Goal: Information Seeking & Learning: Find specific fact

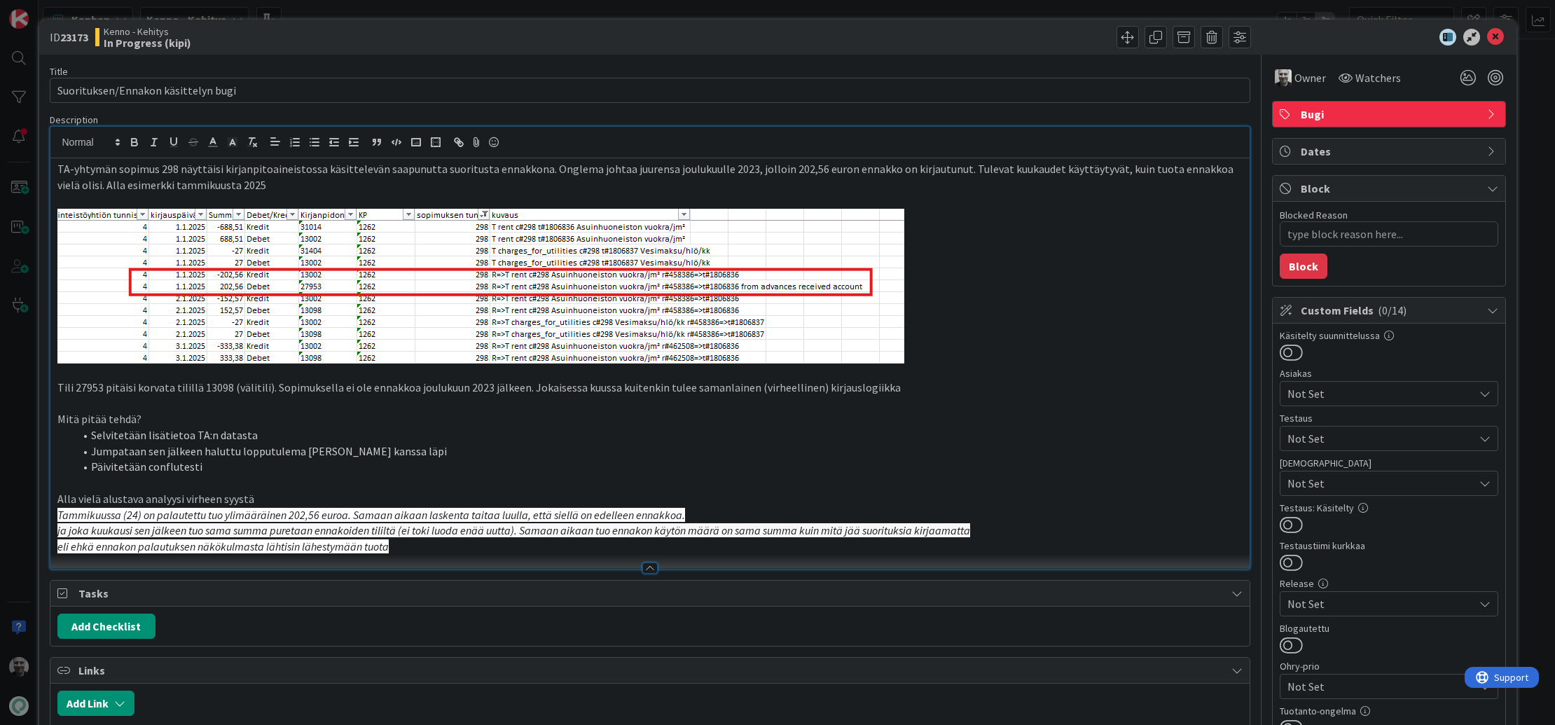
click at [304, 386] on p "Tili 27953 pitäisi korvata tilillä 13098 (välitili). Sopimuksella ei ole ennakk…" at bounding box center [649, 388] width 1185 height 16
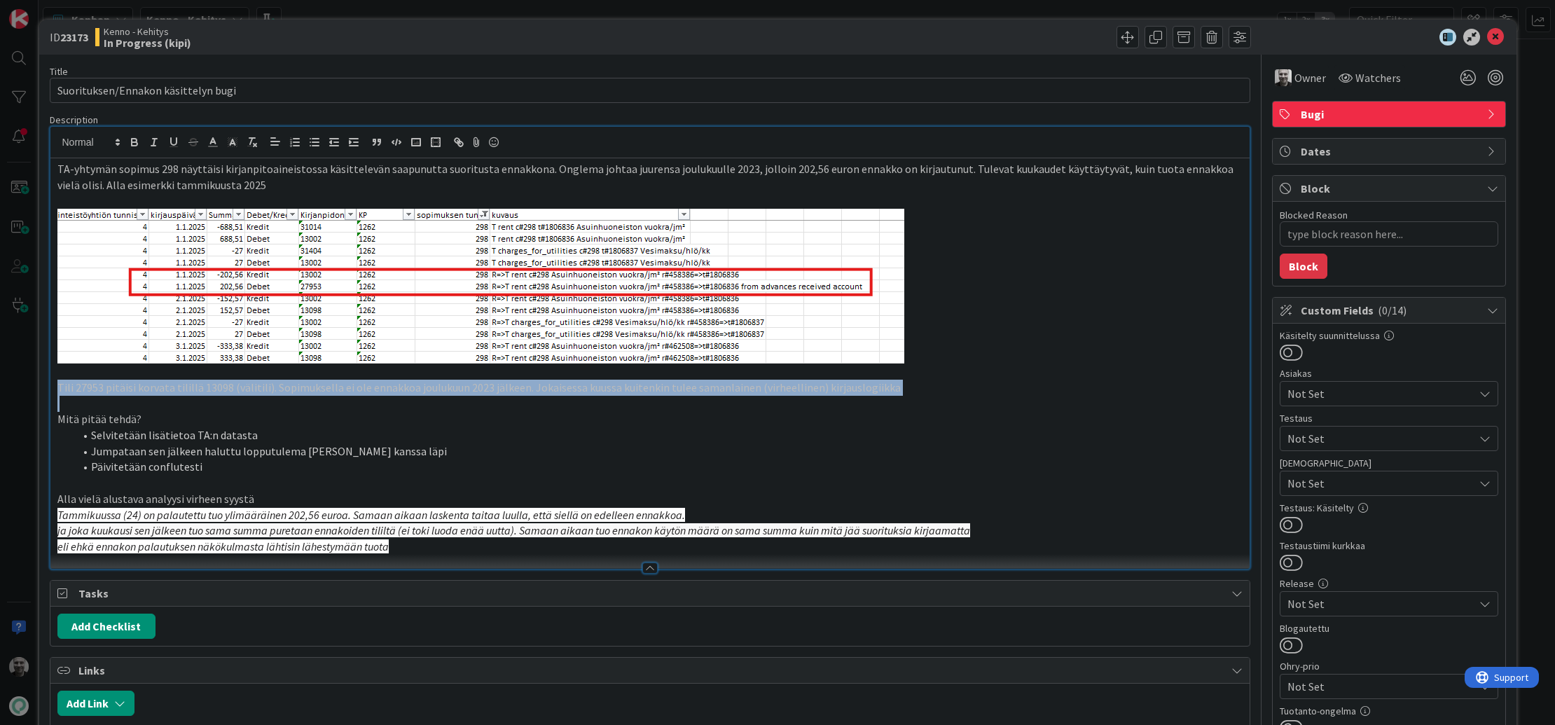
click at [304, 386] on p "Tili 27953 pitäisi korvata tilillä 13098 (välitili). Sopimuksella ei ole ennakk…" at bounding box center [649, 388] width 1185 height 16
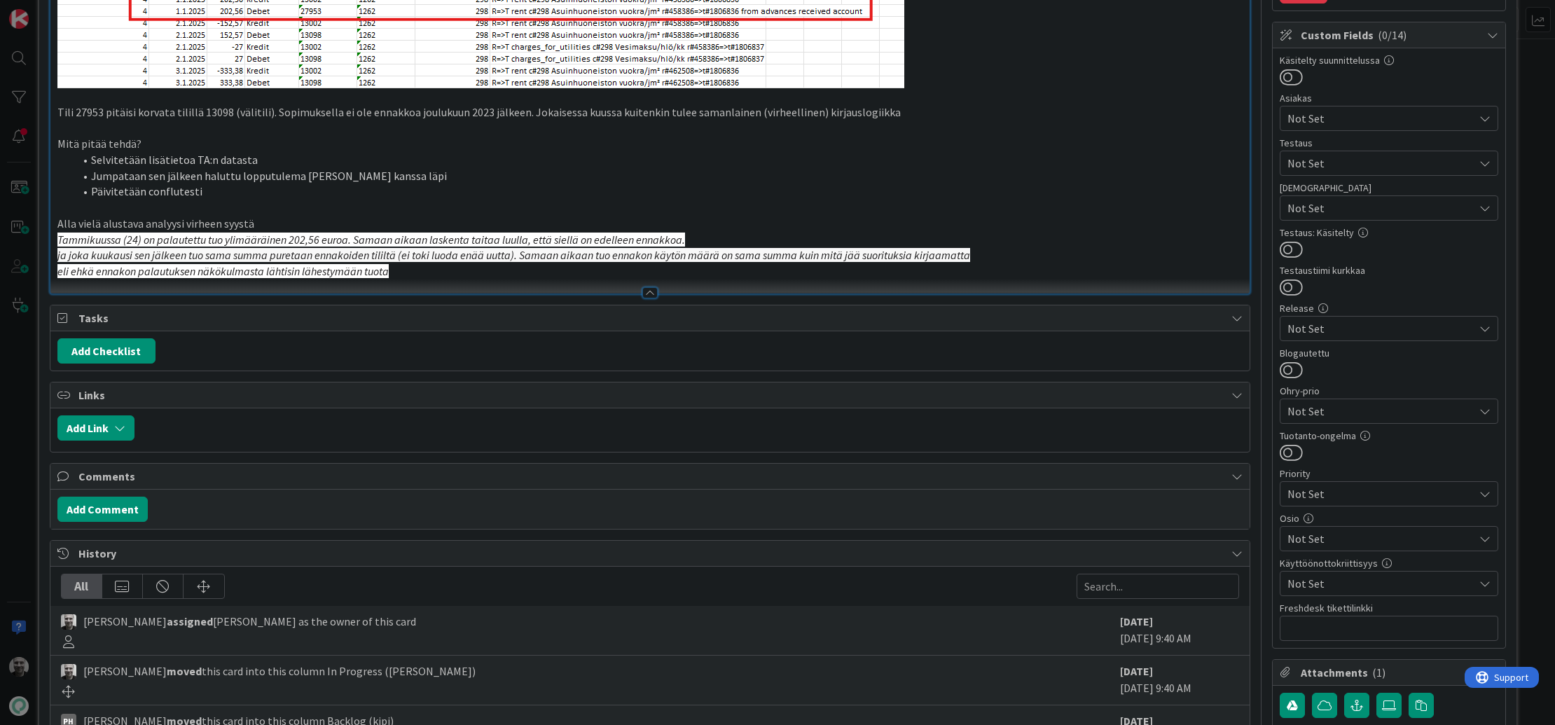
scroll to position [494, 0]
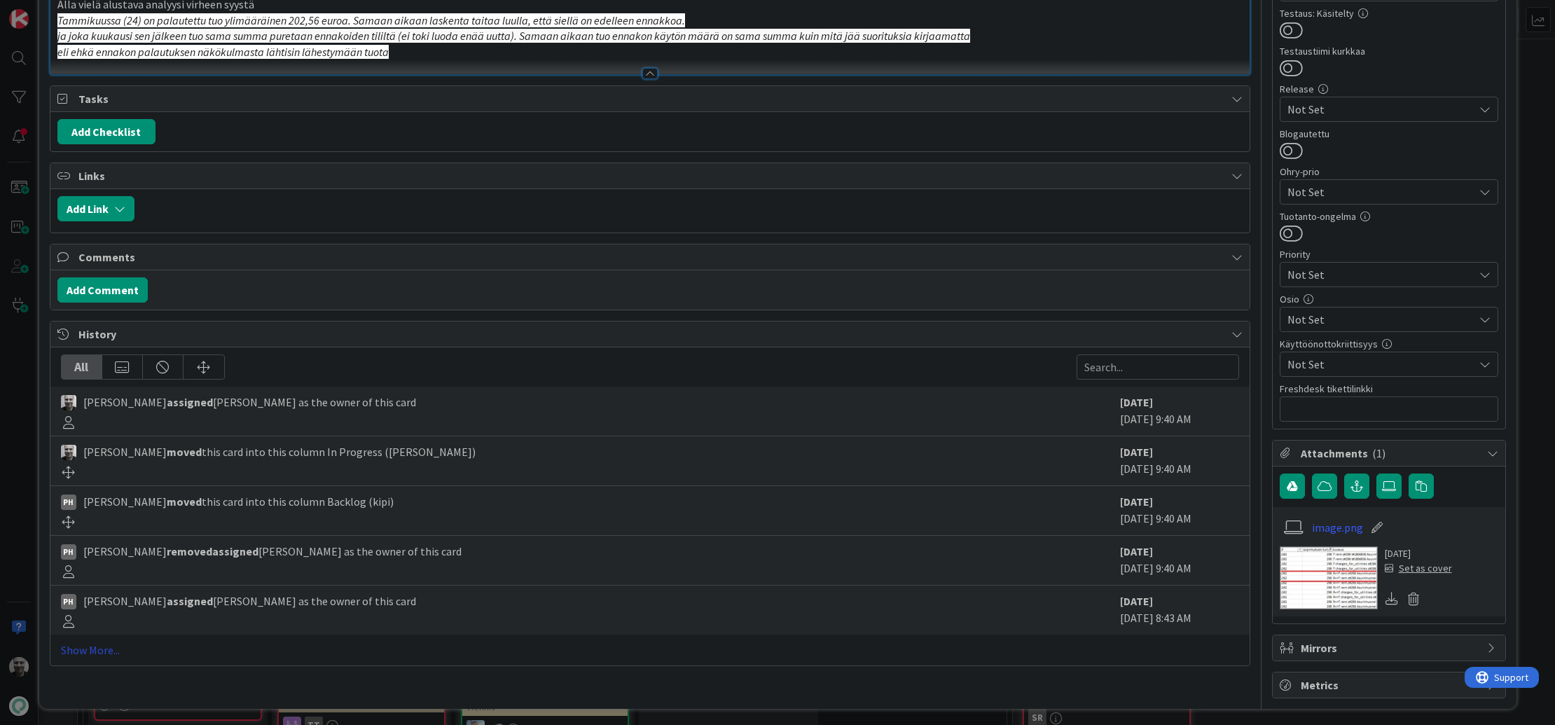
click at [90, 646] on link "Show More..." at bounding box center [650, 649] width 1178 height 17
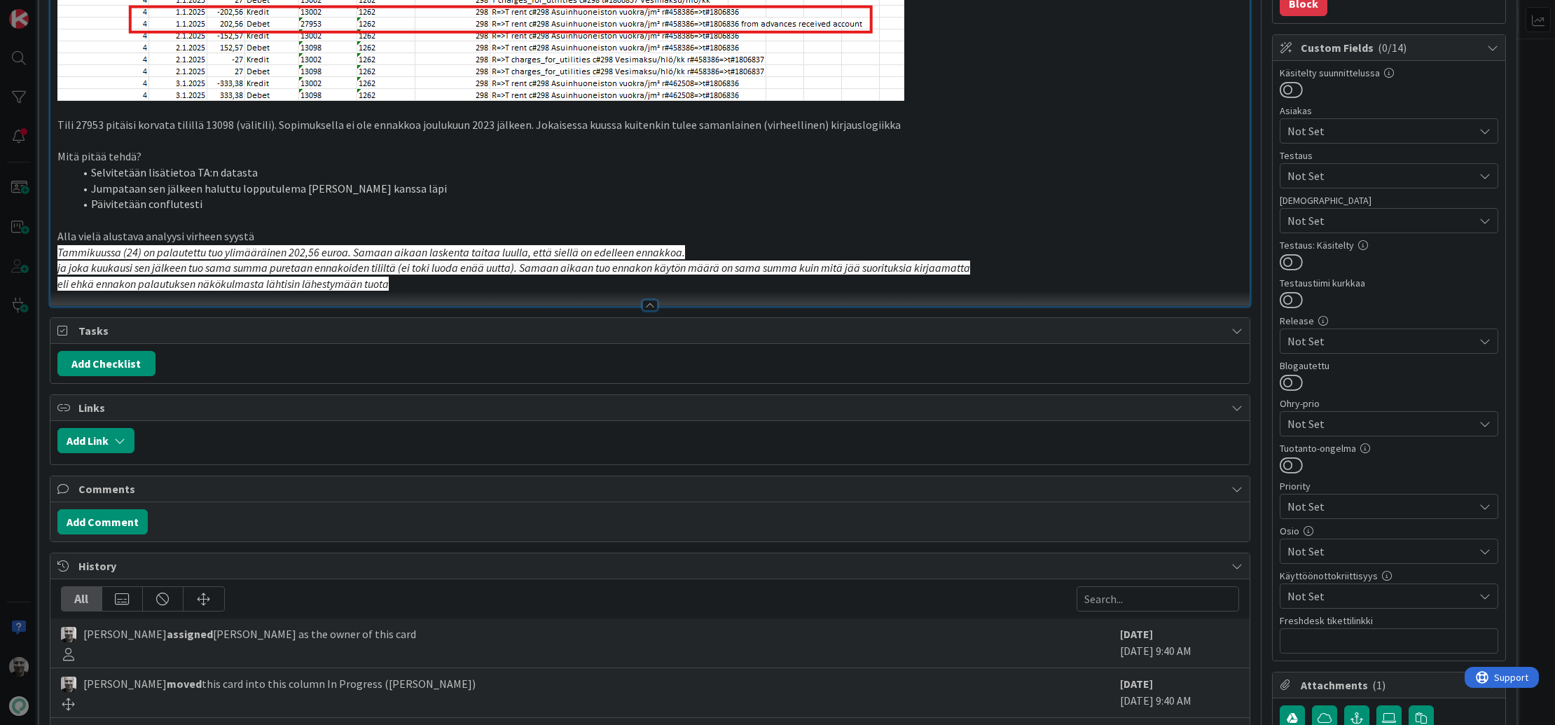
scroll to position [0, 0]
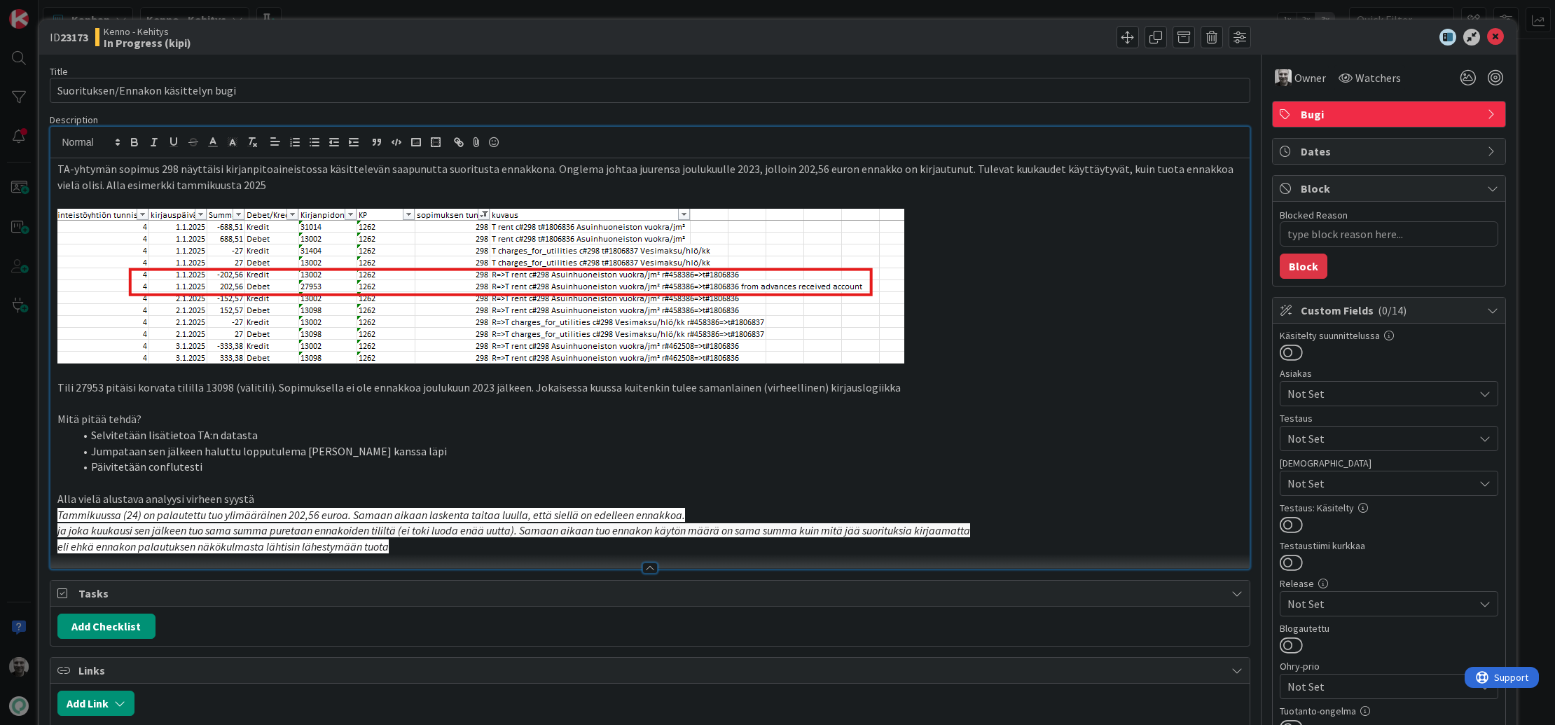
click at [194, 521] on p "Tammikuussa (24) on palautettu tuo ylimääräinen 202,56 euroa. Samaan aikaan las…" at bounding box center [649, 515] width 1185 height 16
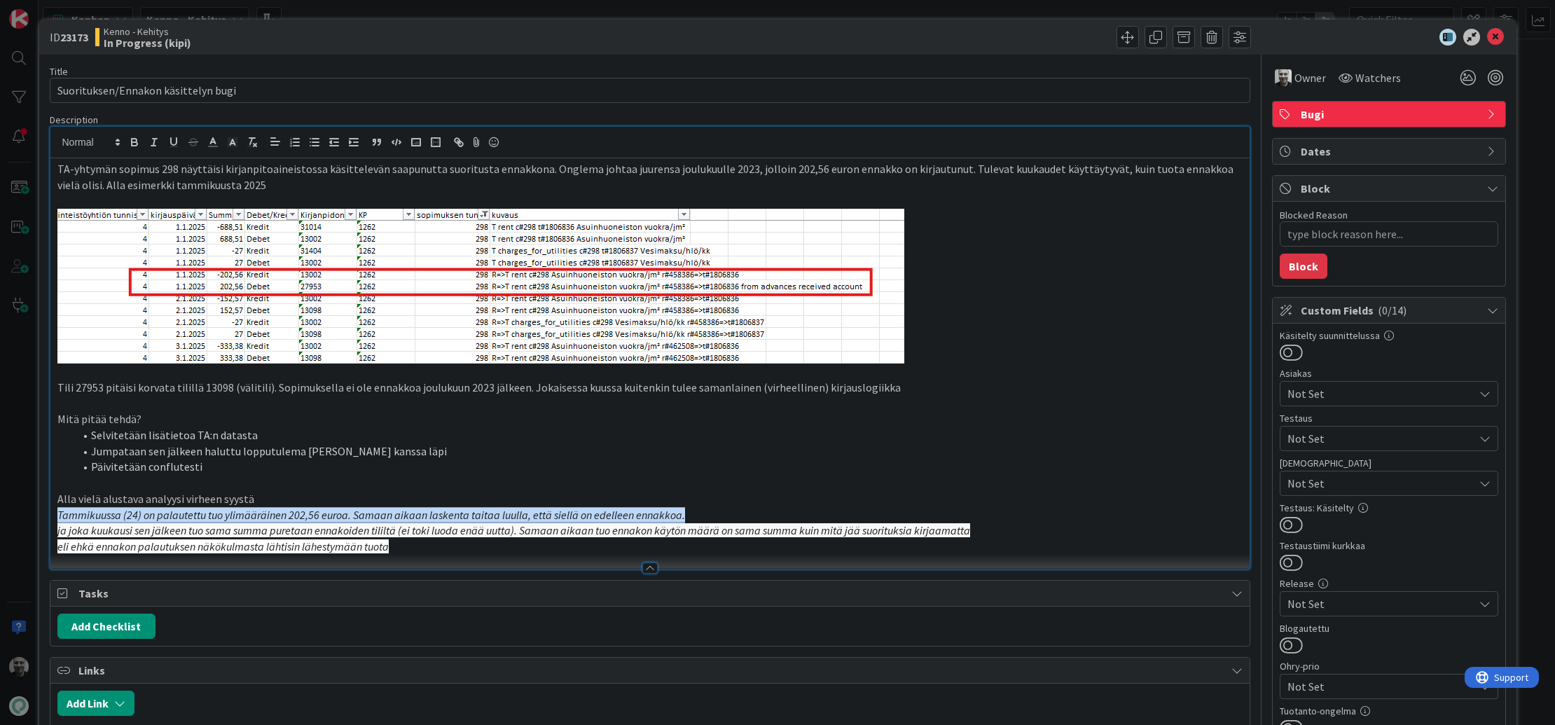
click at [194, 521] on p "Tammikuussa (24) on palautettu tuo ylimääräinen 202,56 euroa. Samaan aikaan las…" at bounding box center [649, 515] width 1185 height 16
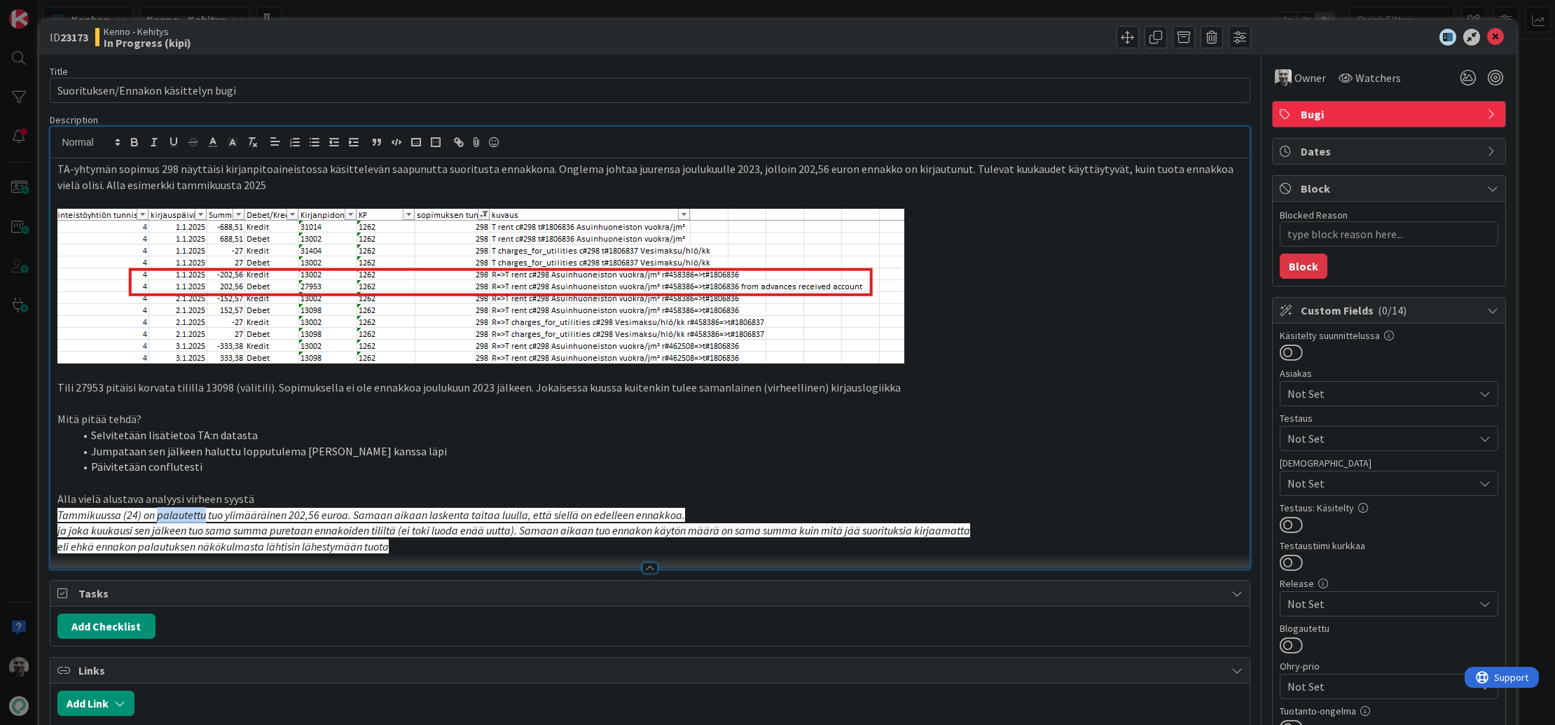
click at [194, 521] on p "Tammikuussa (24) on palautettu tuo ylimääräinen 202,56 euroa. Samaan aikaan las…" at bounding box center [649, 515] width 1185 height 16
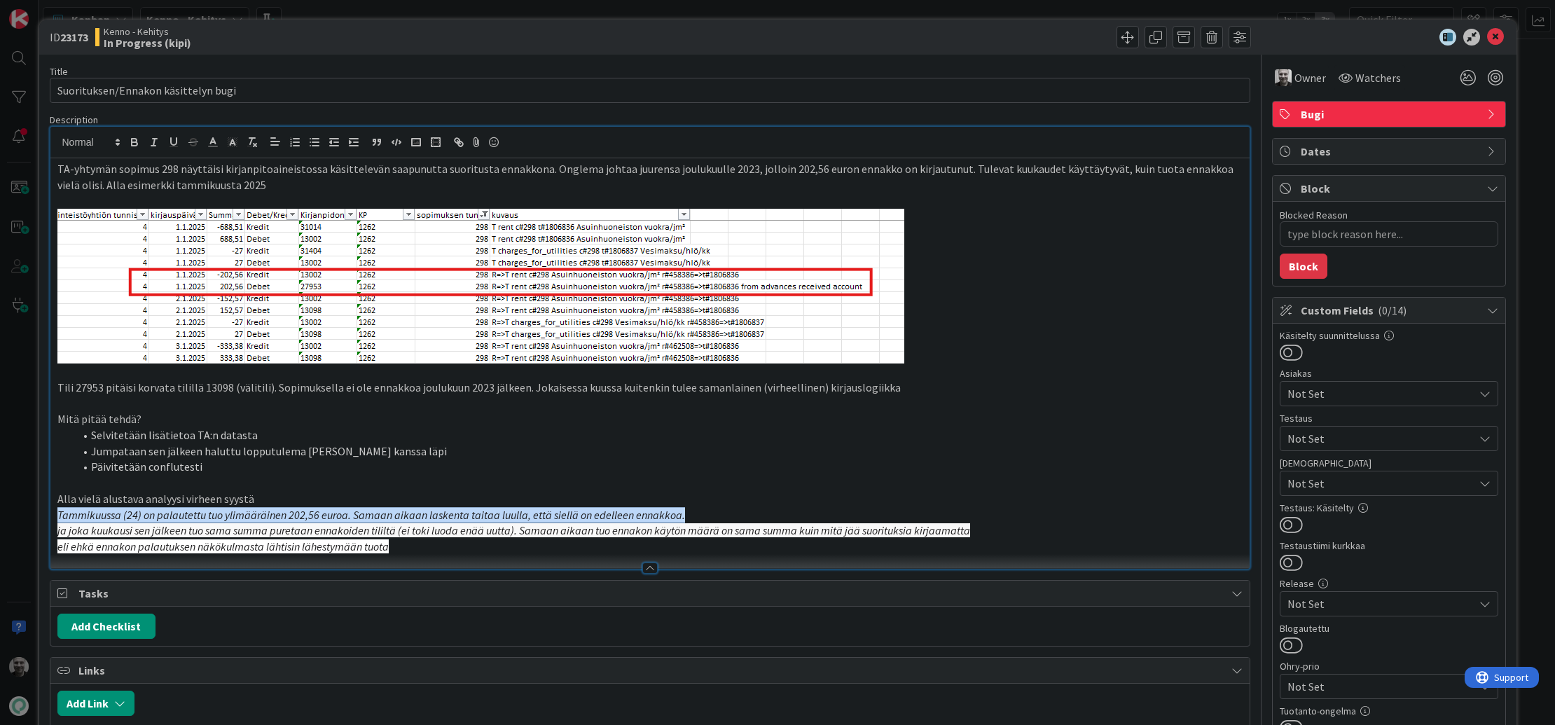
click at [194, 521] on p "Tammikuussa (24) on palautettu tuo ylimääräinen 202,56 euroa. Samaan aikaan las…" at bounding box center [649, 515] width 1185 height 16
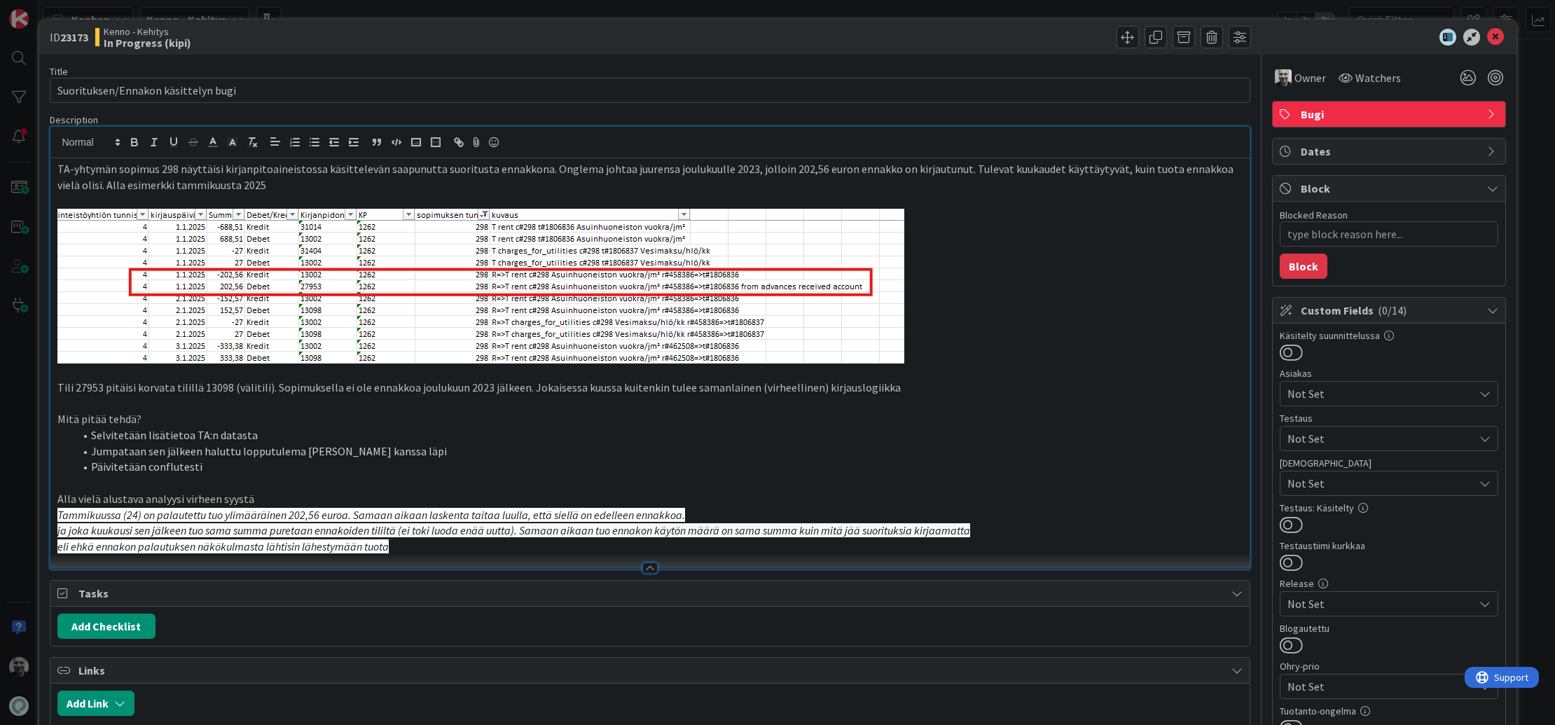
click at [210, 528] on em "ja joka kuukausi sen jälkeen tuo sama summa puretaan ennakoiden tililtä (ei tok…" at bounding box center [513, 530] width 912 height 14
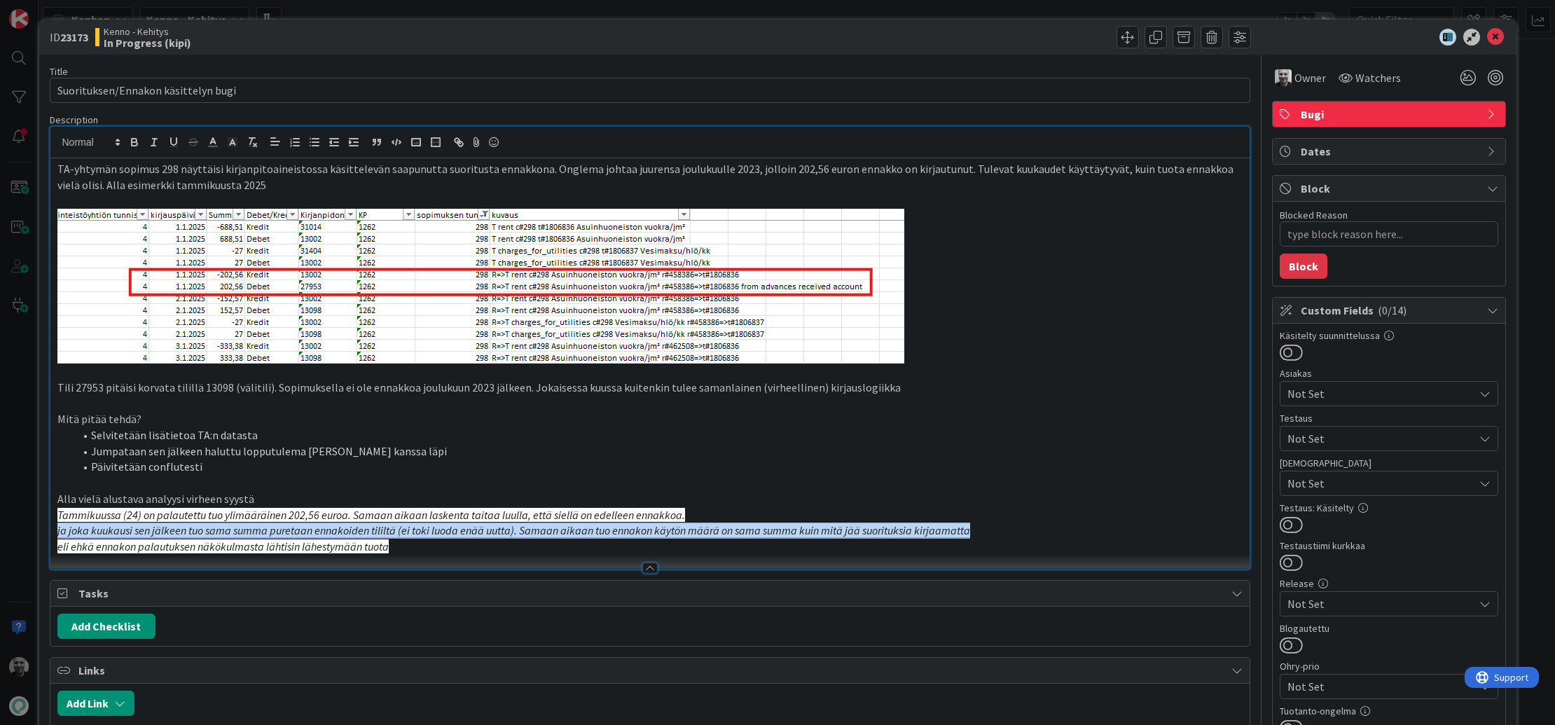
click at [210, 528] on em "ja joka kuukausi sen jälkeen tuo sama summa puretaan ennakoiden tililtä (ei tok…" at bounding box center [513, 530] width 912 height 14
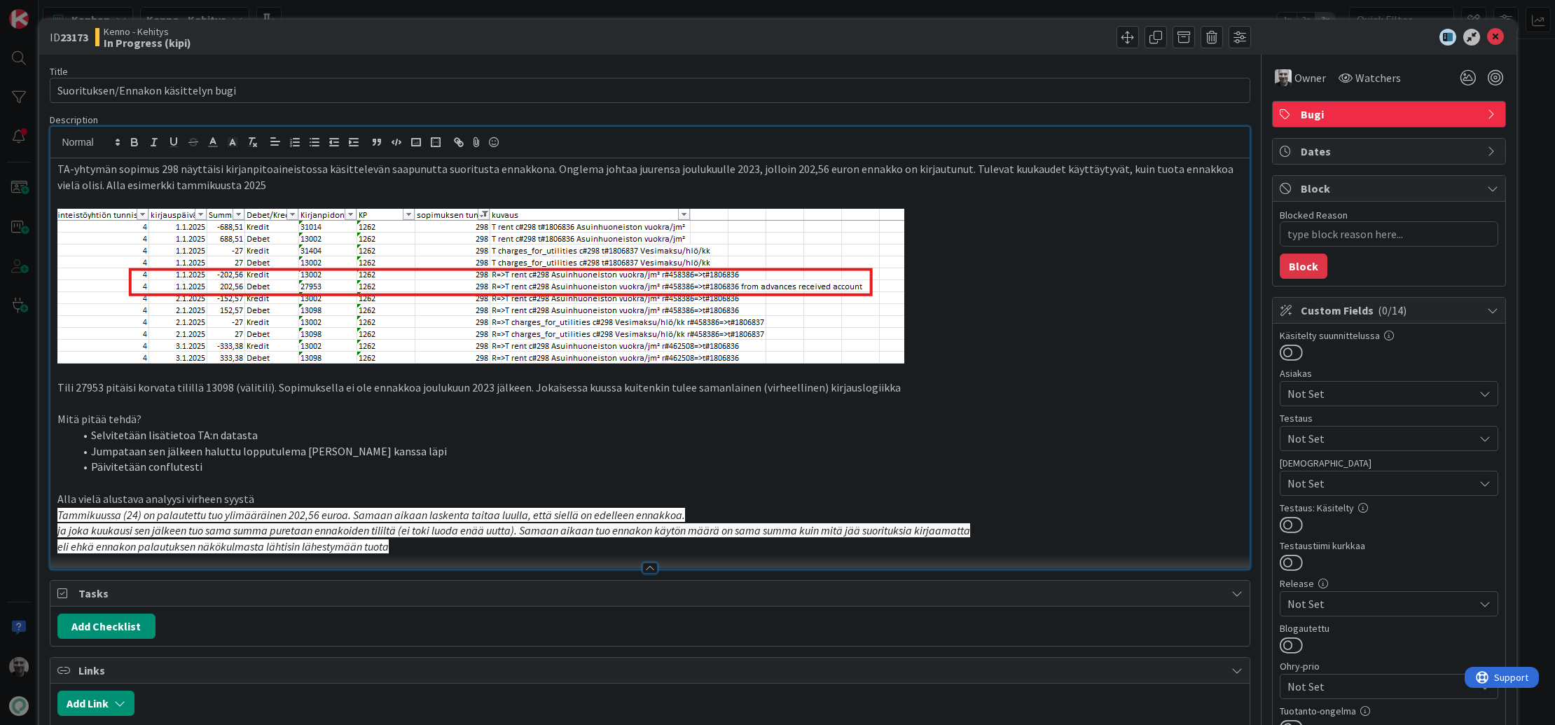
click at [210, 528] on em "ja joka kuukausi sen jälkeen tuo sama summa puretaan ennakoiden tililtä (ei tok…" at bounding box center [513, 530] width 912 height 14
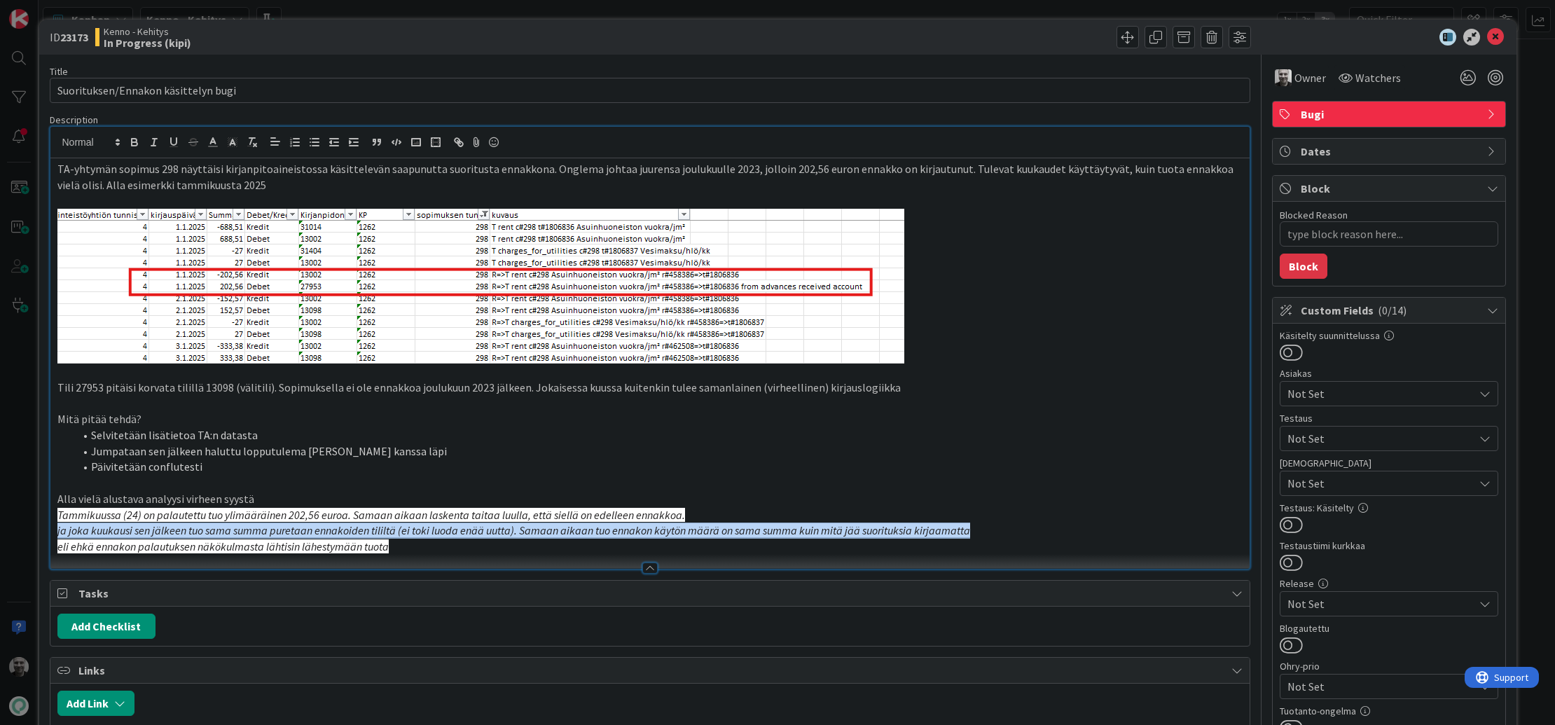
click at [210, 528] on em "ja joka kuukausi sen jälkeen tuo sama summa puretaan ennakoiden tililtä (ei tok…" at bounding box center [513, 530] width 912 height 14
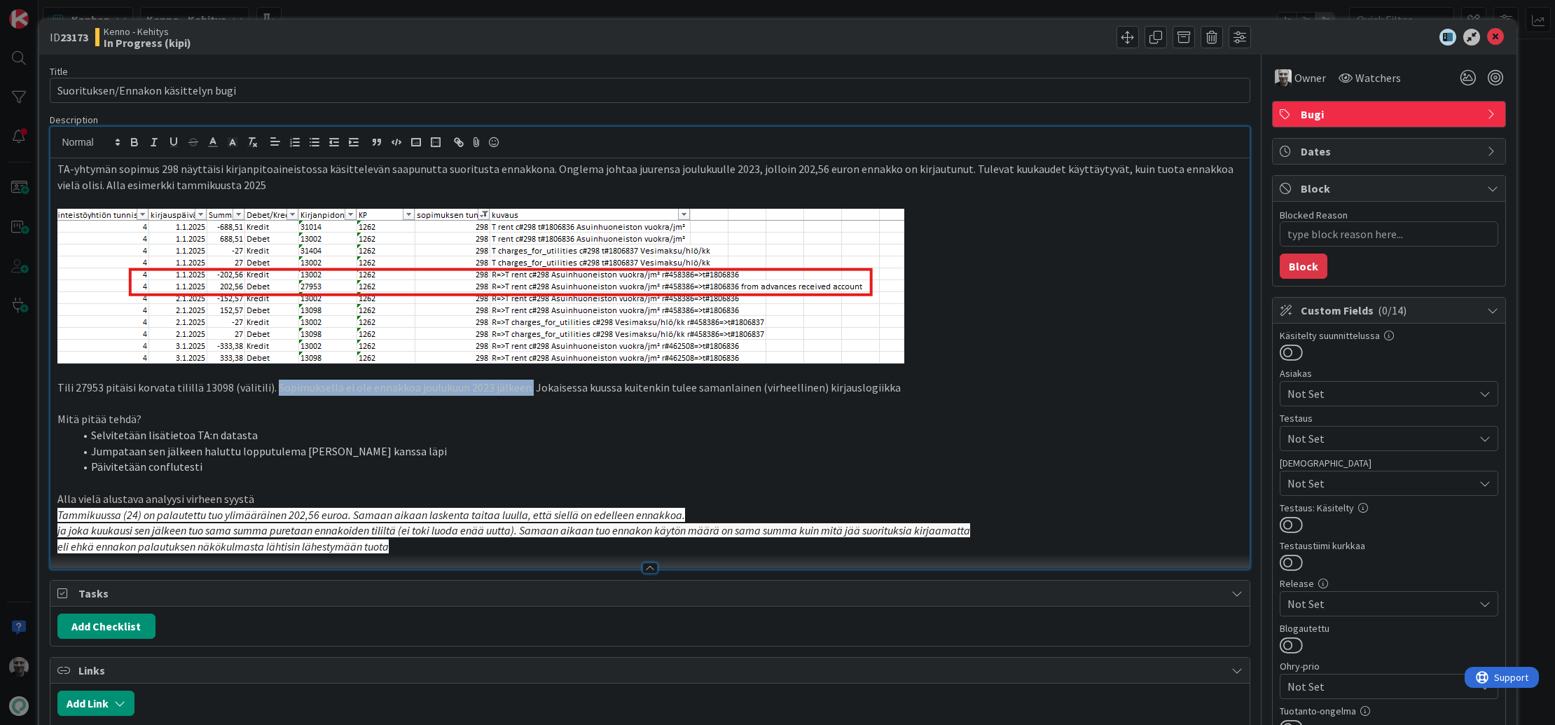
drag, startPoint x: 520, startPoint y: 388, endPoint x: 268, endPoint y: 390, distance: 251.4
click at [268, 390] on p "Tili 27953 pitäisi korvata tilillä 13098 (välitili). Sopimuksella ei ole ennakk…" at bounding box center [649, 388] width 1185 height 16
copy p "Sopimuksella ei ole ennakkoa [DATE] jälkeen."
type textarea "x"
